Goal: Transaction & Acquisition: Purchase product/service

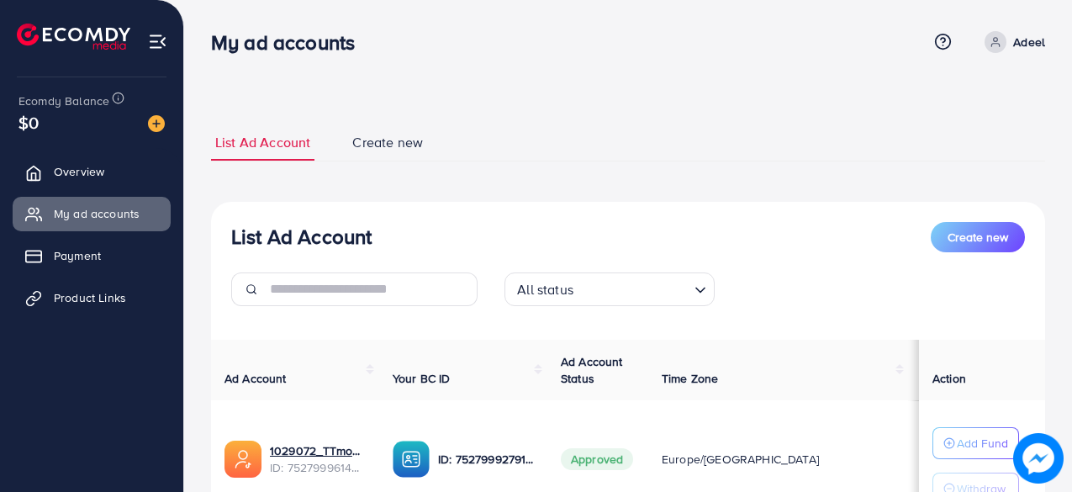
scroll to position [237, 0]
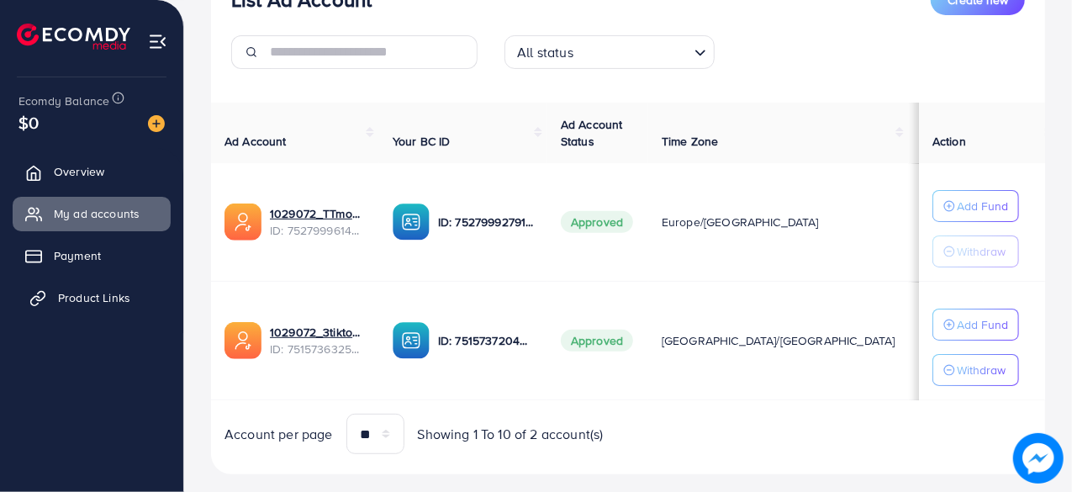
click at [93, 294] on span "Product Links" at bounding box center [94, 297] width 72 height 17
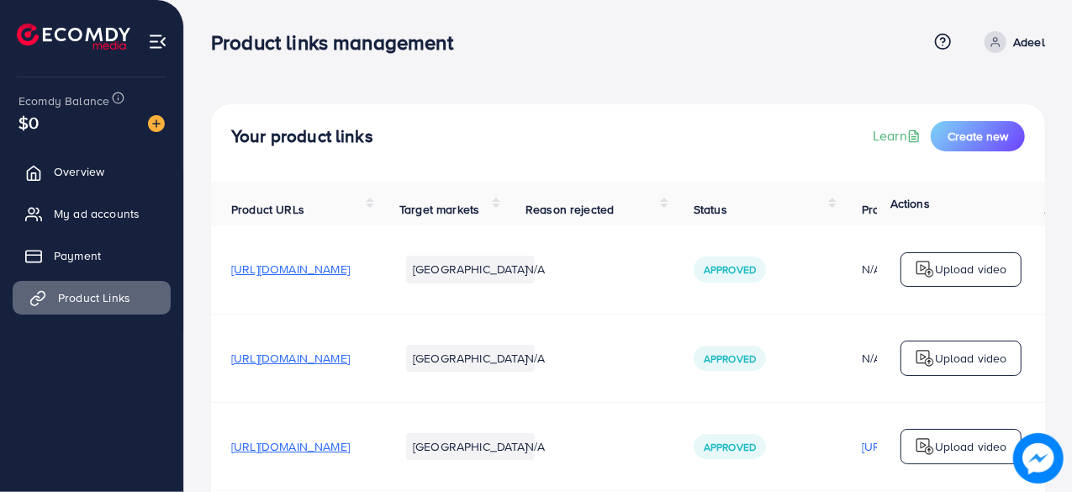
click at [93, 294] on span "Product Links" at bounding box center [94, 297] width 72 height 17
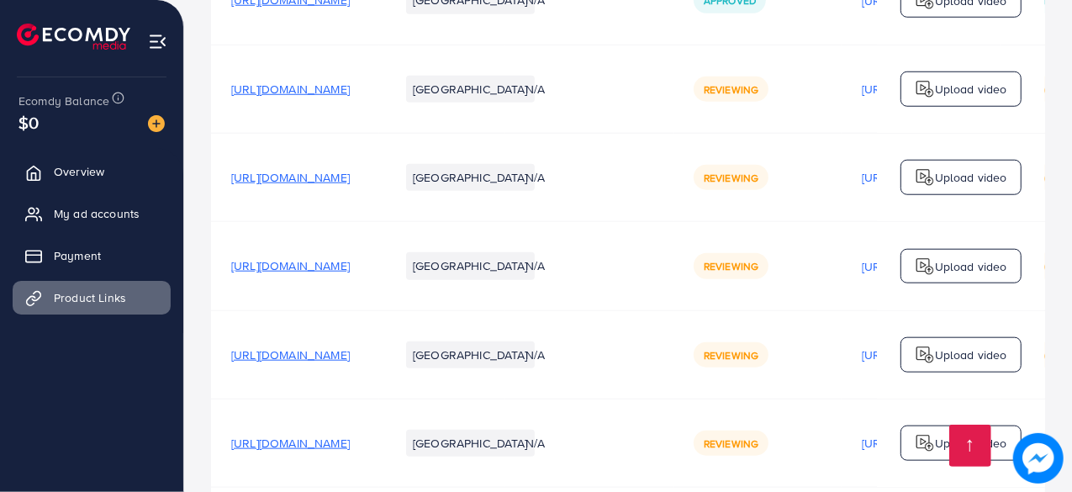
scroll to position [902, 0]
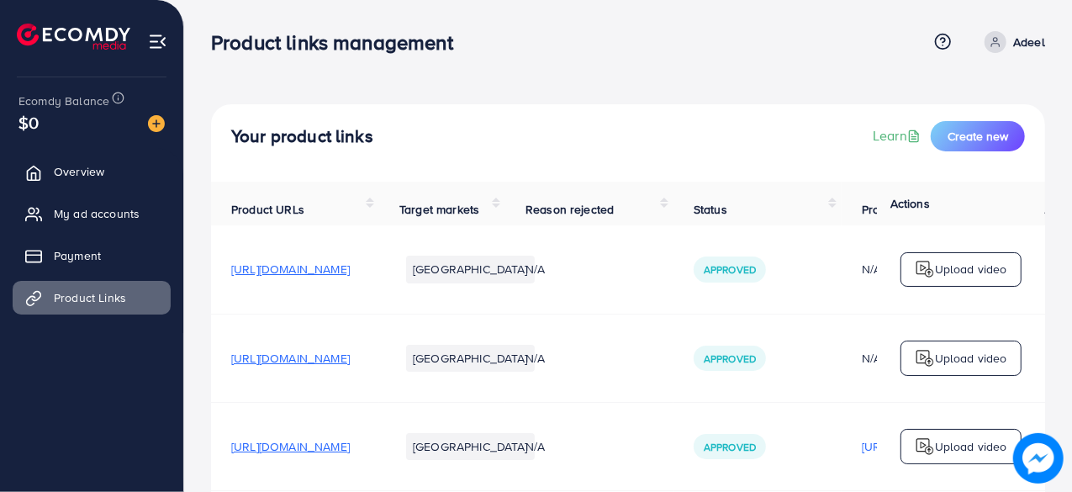
click at [95, 213] on span "My ad accounts" at bounding box center [97, 213] width 86 height 17
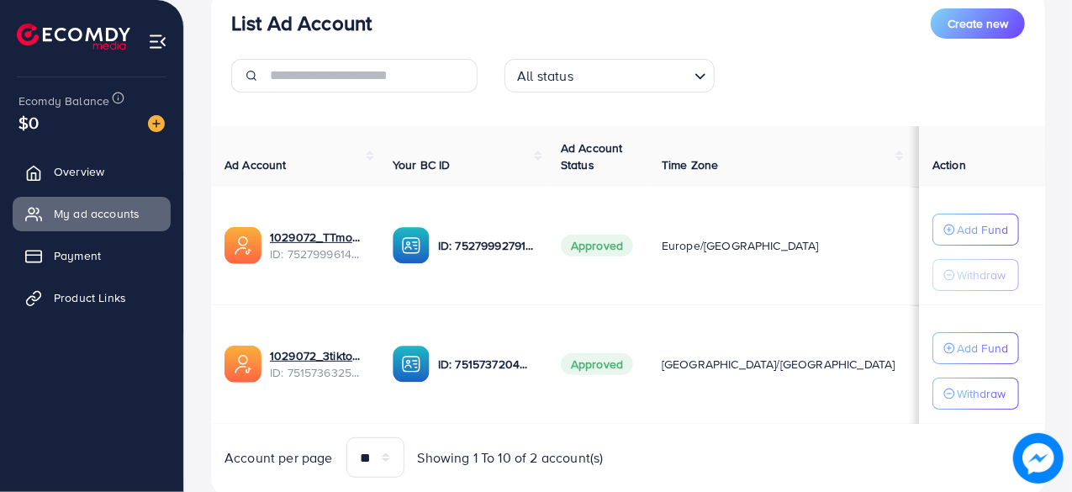
scroll to position [225, 0]
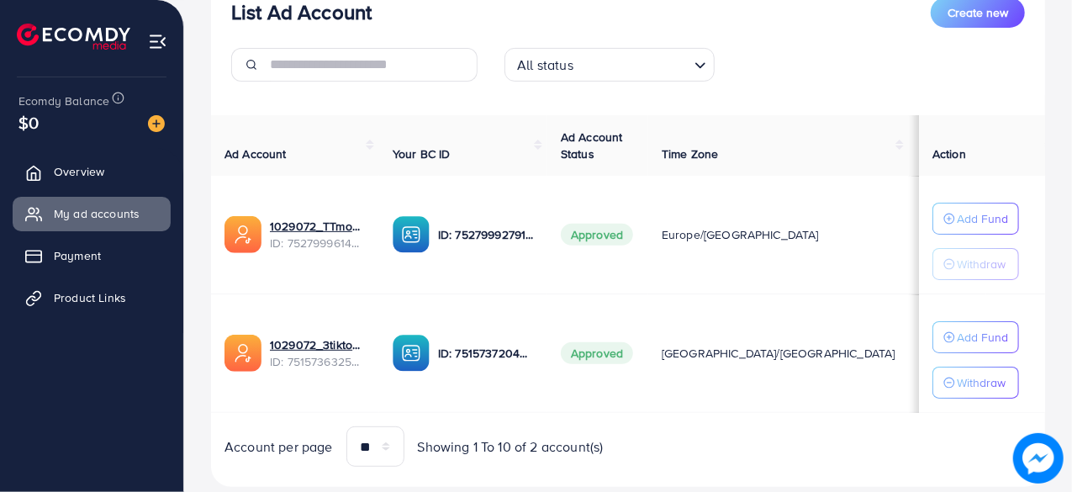
click at [1006, 105] on div "List Ad Account Create new All status Loading... Ad Account Your BC ID Ad Accou…" at bounding box center [628, 232] width 834 height 511
click at [153, 125] on img at bounding box center [156, 123] width 17 height 17
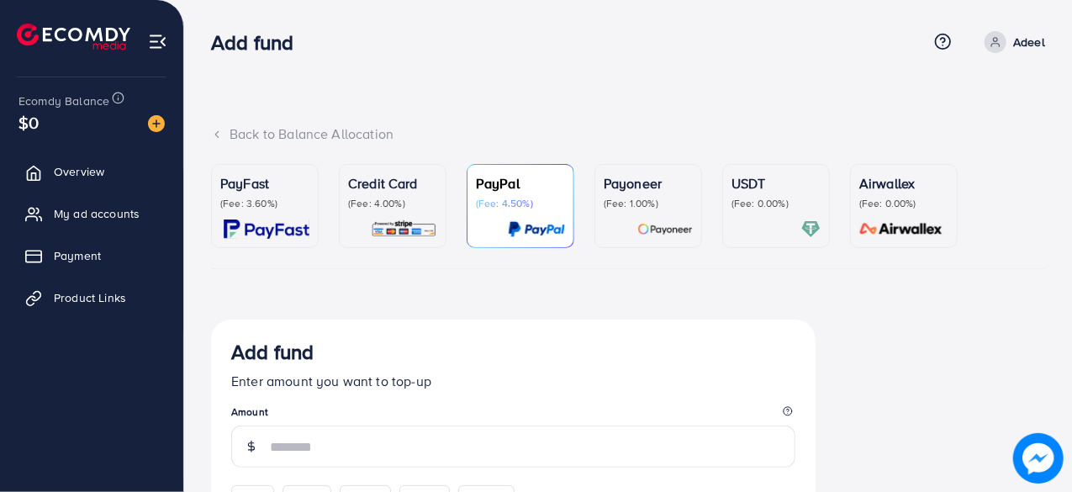
click at [267, 212] on div "PayFast (Fee: 3.60%)" at bounding box center [264, 206] width 89 height 66
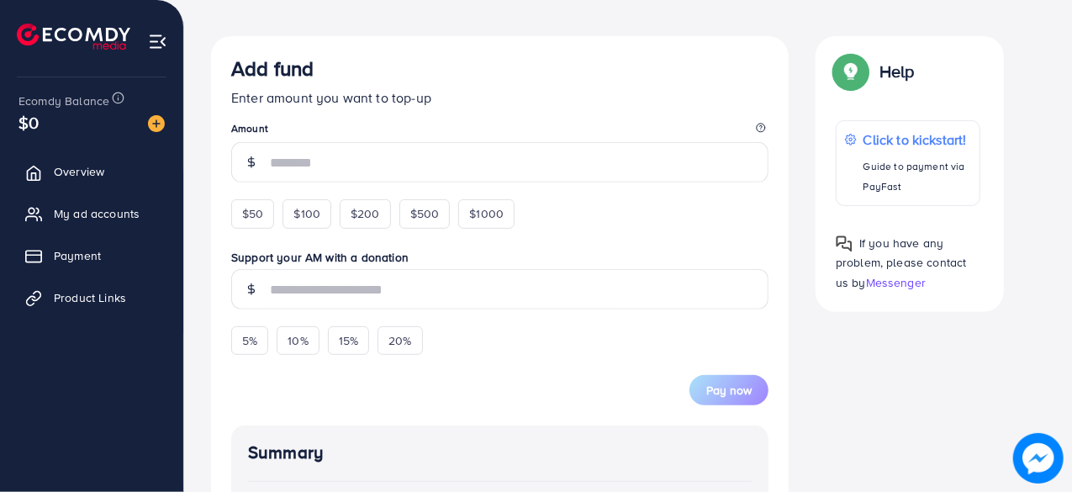
scroll to position [294, 0]
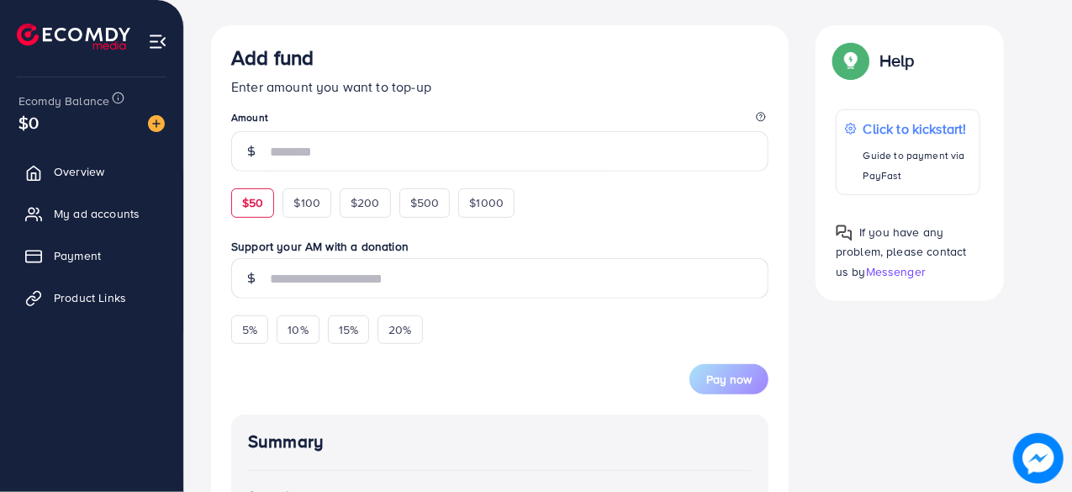
click at [261, 202] on span "$50" at bounding box center [252, 202] width 21 height 17
type input "**"
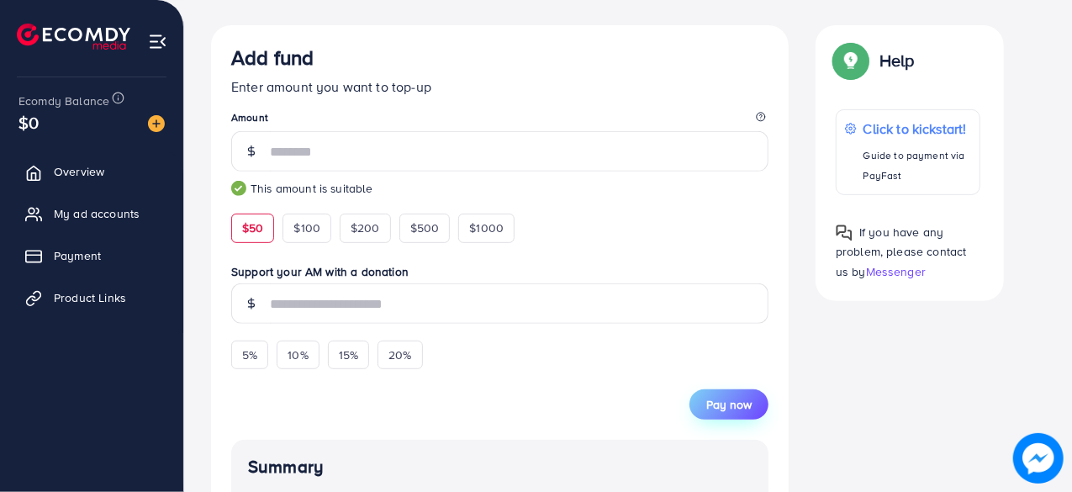
click at [739, 396] on span "Pay now" at bounding box center [729, 404] width 45 height 17
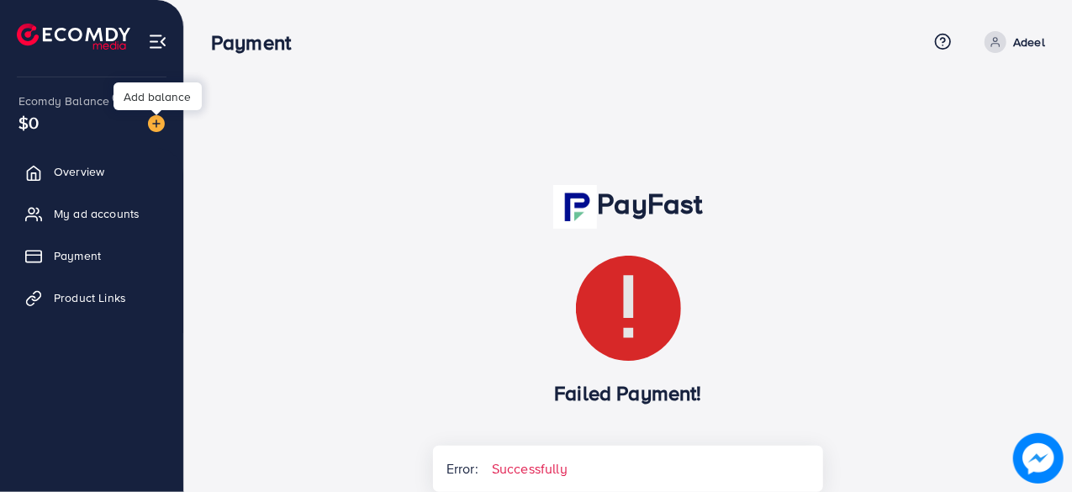
click at [155, 127] on img at bounding box center [156, 123] width 17 height 17
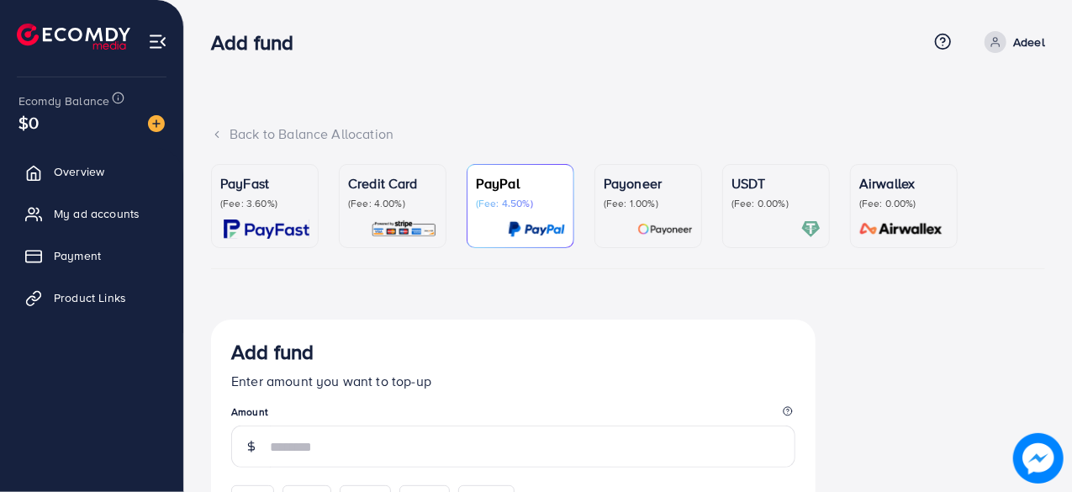
click at [220, 189] on p "PayFast" at bounding box center [264, 183] width 89 height 20
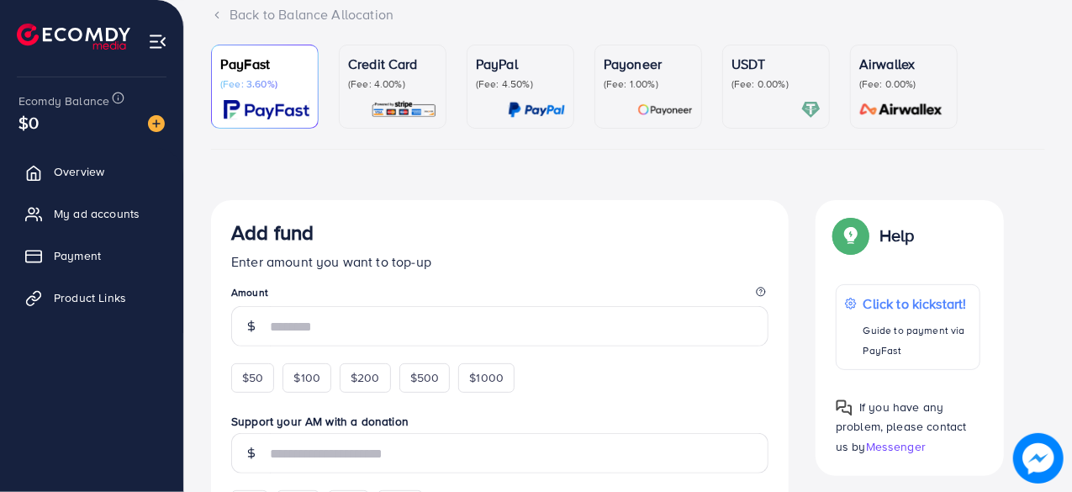
scroll to position [230, 0]
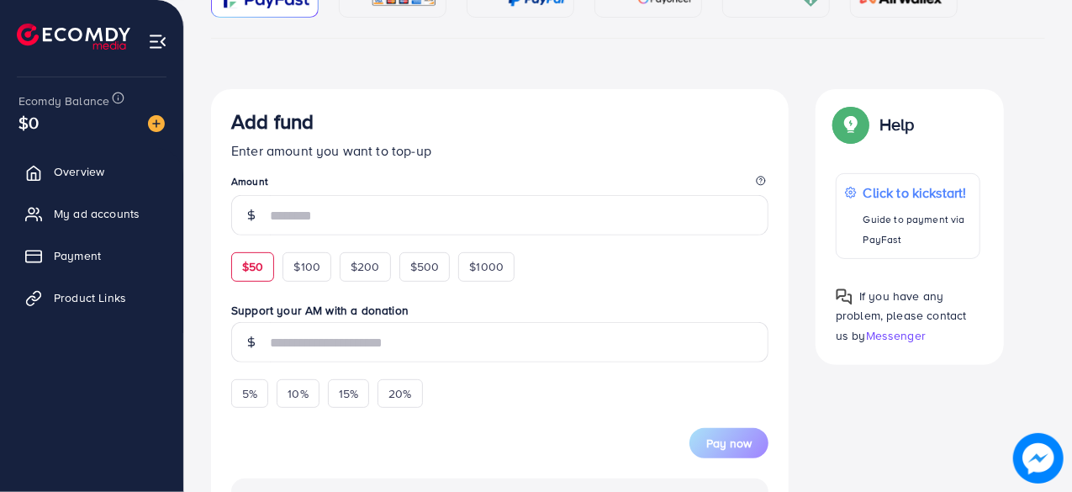
click at [256, 261] on span "$50" at bounding box center [252, 266] width 21 height 17
type input "**"
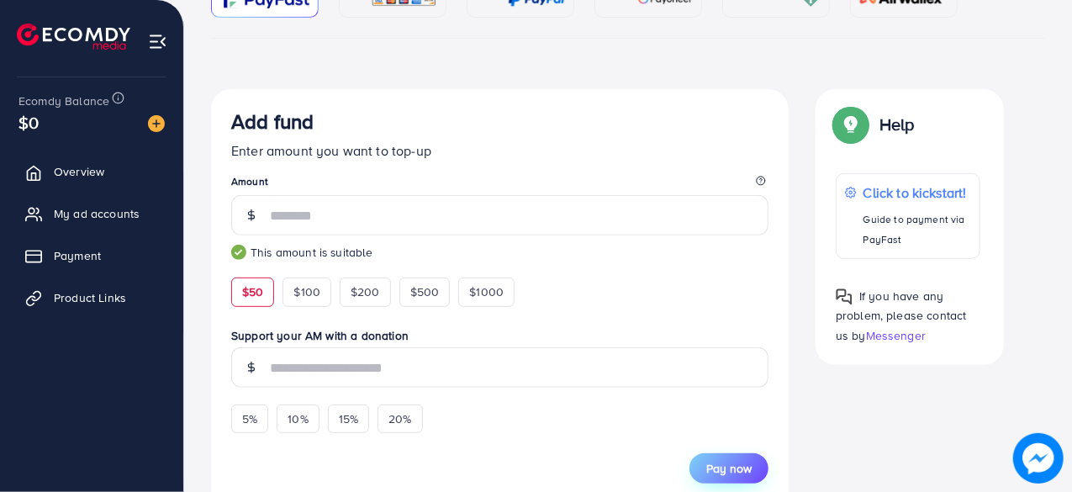
click at [744, 455] on button "Pay now" at bounding box center [729, 468] width 79 height 30
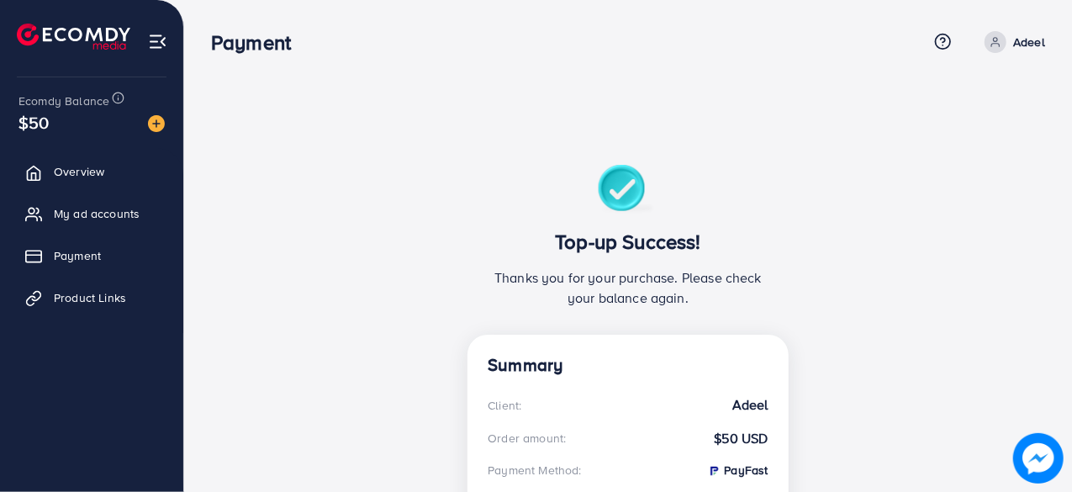
click at [484, 218] on div "Top-up Success! Thanks you for your purchase. Please check your balance again." at bounding box center [628, 250] width 320 height 170
